Goal: Task Accomplishment & Management: Complete application form

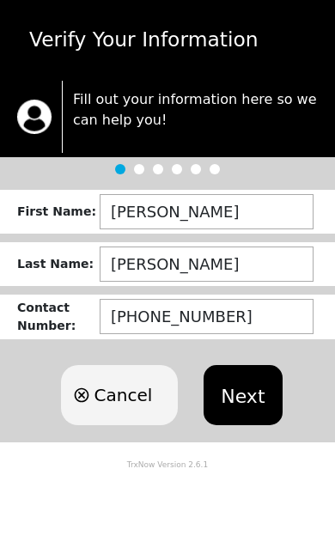
click at [251, 397] on button "Next" at bounding box center [242, 395] width 78 height 60
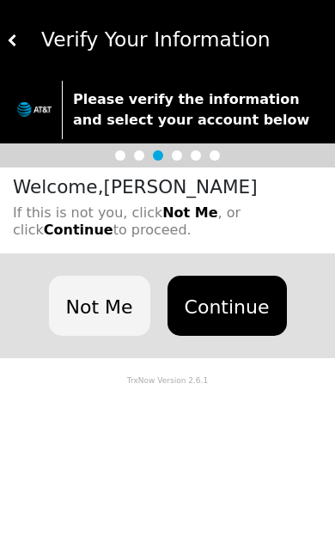
click at [235, 297] on button "Continue" at bounding box center [226, 306] width 119 height 60
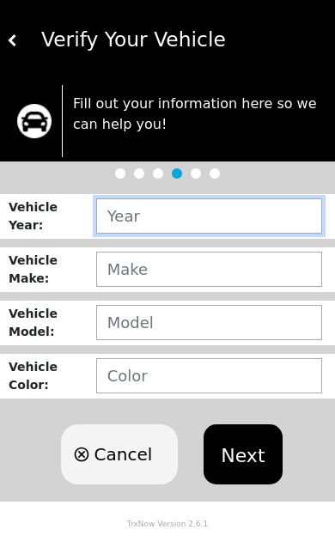
click at [135, 224] on input "text" at bounding box center [209, 215] width 226 height 35
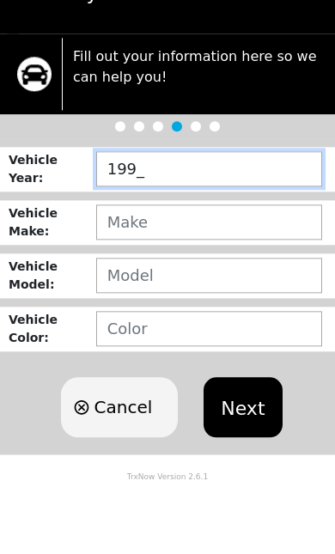
type input "1998"
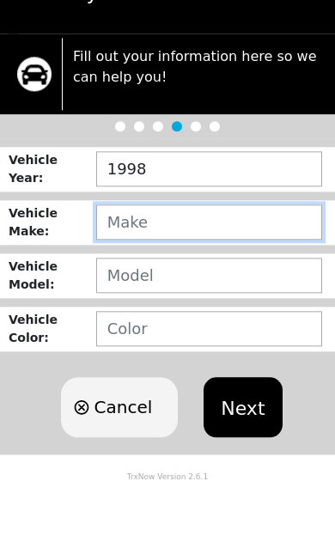
click at [136, 252] on input "text" at bounding box center [209, 269] width 226 height 35
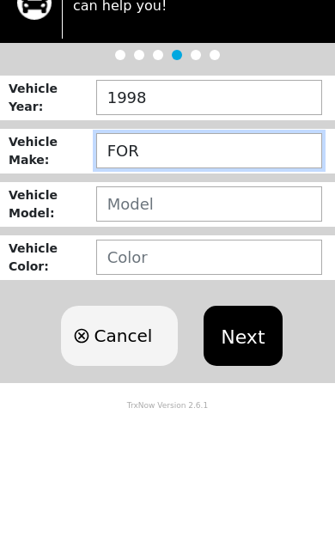
type input "FORD"
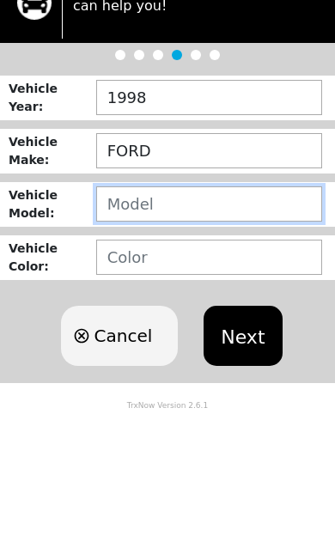
click at [137, 305] on input "text" at bounding box center [209, 322] width 226 height 35
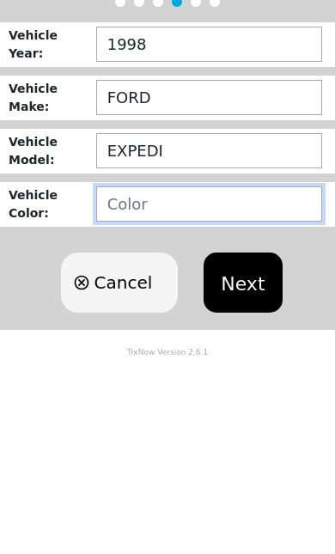
click at [133, 358] on input "text" at bounding box center [209, 375] width 226 height 35
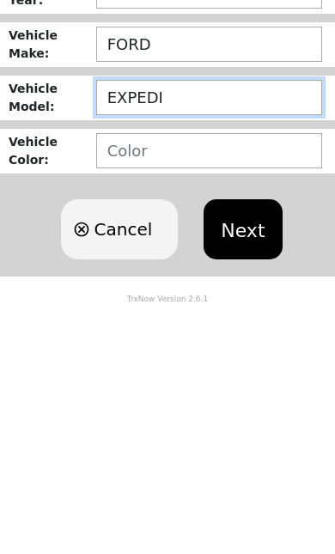
click at [203, 305] on input "EXPEDI" at bounding box center [209, 322] width 226 height 35
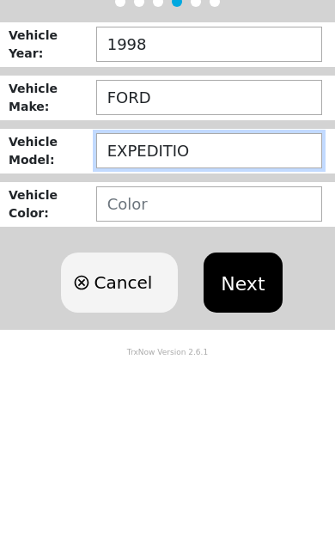
type input "EXPEDITION"
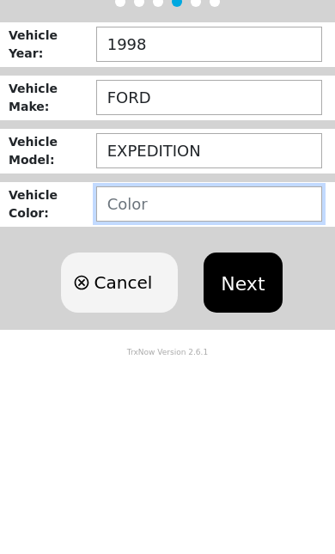
click at [147, 358] on input "text" at bounding box center [209, 375] width 226 height 35
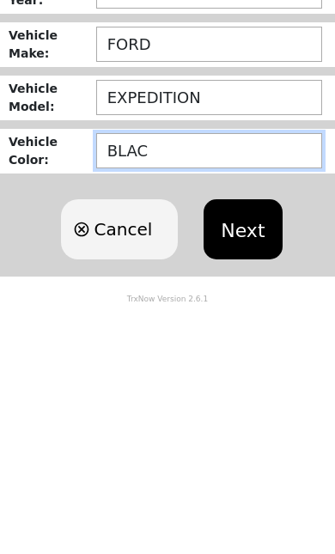
type input "BLACK"
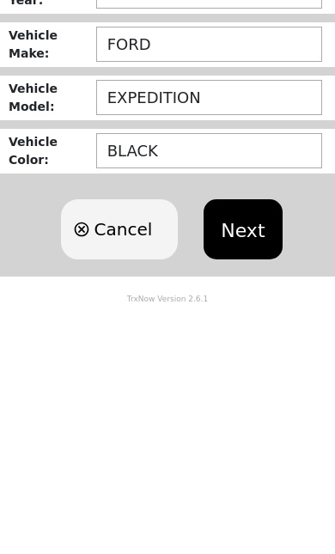
click at [248, 424] on button "Next" at bounding box center [242, 454] width 78 height 60
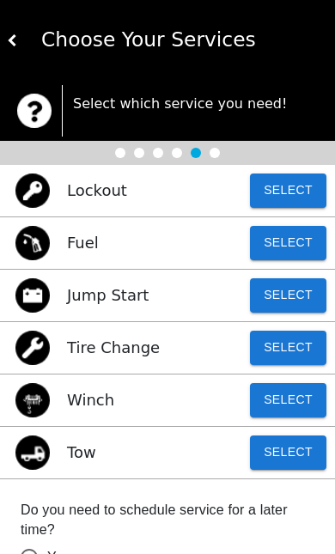
click at [283, 459] on button "Select" at bounding box center [288, 452] width 76 height 34
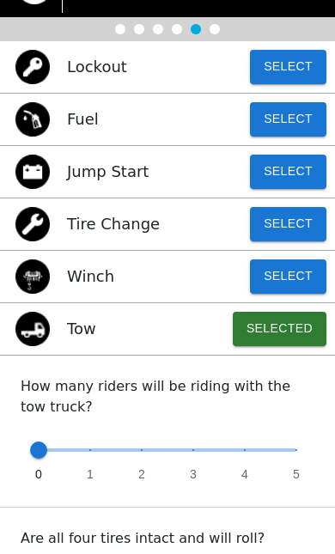
scroll to position [127, 0]
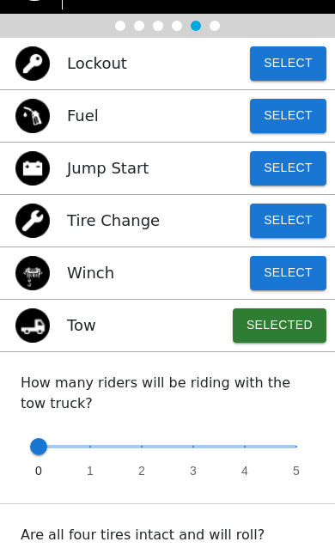
type input "1"
click at [89, 465] on span "1" at bounding box center [90, 470] width 7 height 17
radio input "false"
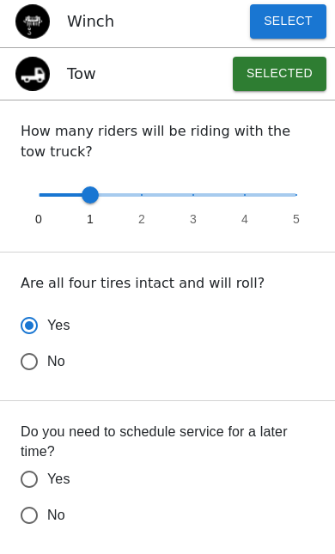
scroll to position [392, 0]
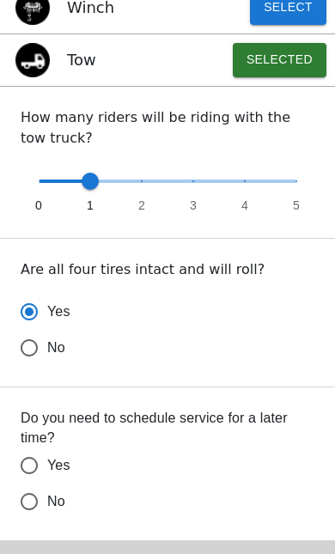
click at [40, 366] on input "No" at bounding box center [29, 348] width 36 height 36
radio input "false"
radio input "true"
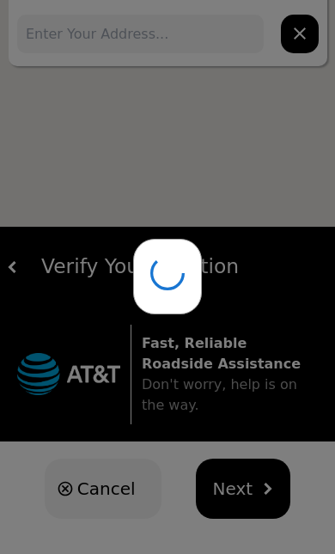
scroll to position [28, 0]
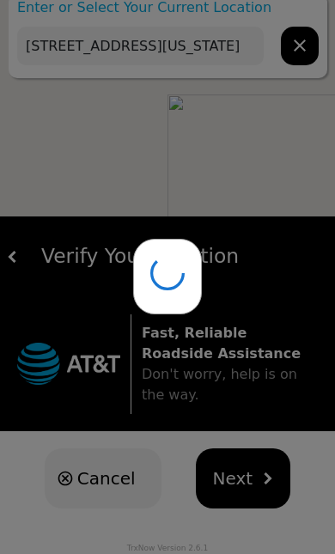
type input "[STREET_ADDRESS][US_STATE]"
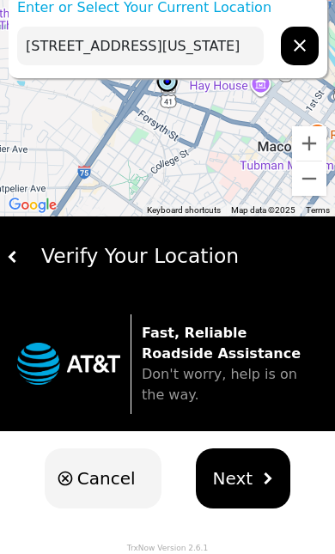
click at [246, 473] on span "Next" at bounding box center [233, 478] width 40 height 26
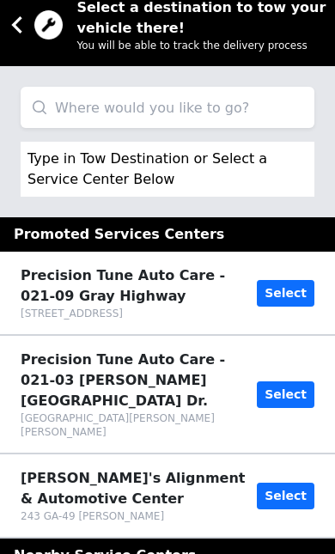
scroll to position [0, 0]
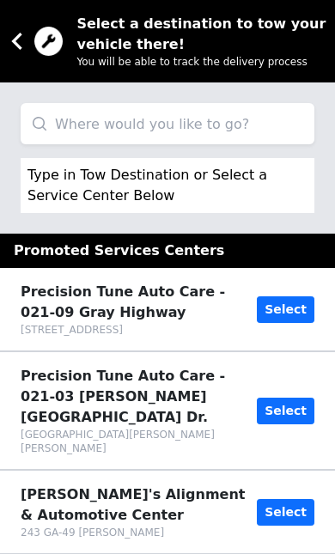
click at [116, 119] on input "search" at bounding box center [168, 123] width 294 height 41
click at [93, 130] on input "Home" at bounding box center [168, 123] width 294 height 41
type input "H"
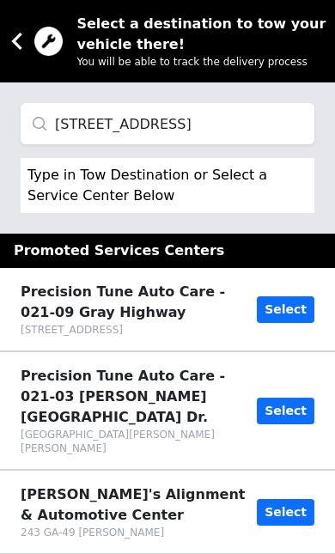
type input "[STREET_ADDRESS]"
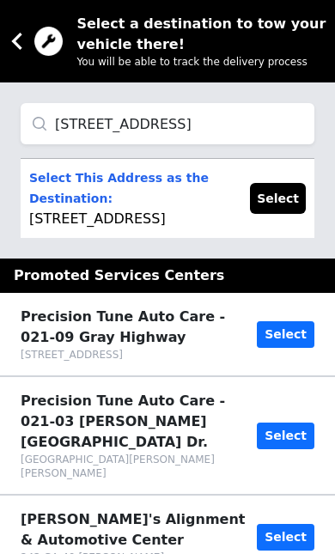
click at [130, 220] on p "Select This Address as the Destination: [STREET_ADDRESS]" at bounding box center [130, 198] width 203 height 62
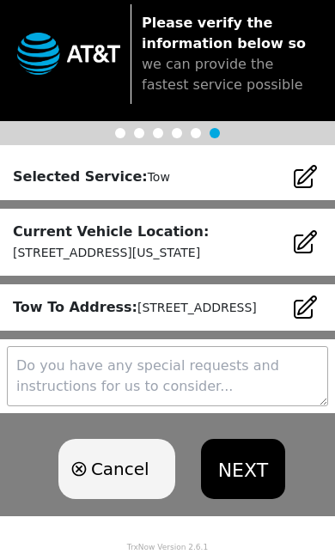
scroll to position [96, 0]
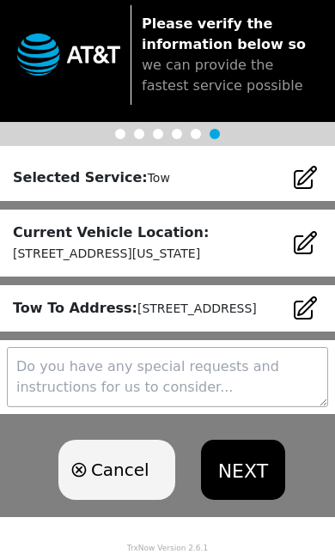
click at [253, 492] on button "NEXT" at bounding box center [243, 470] width 84 height 60
